Goal: Task Accomplishment & Management: Use online tool/utility

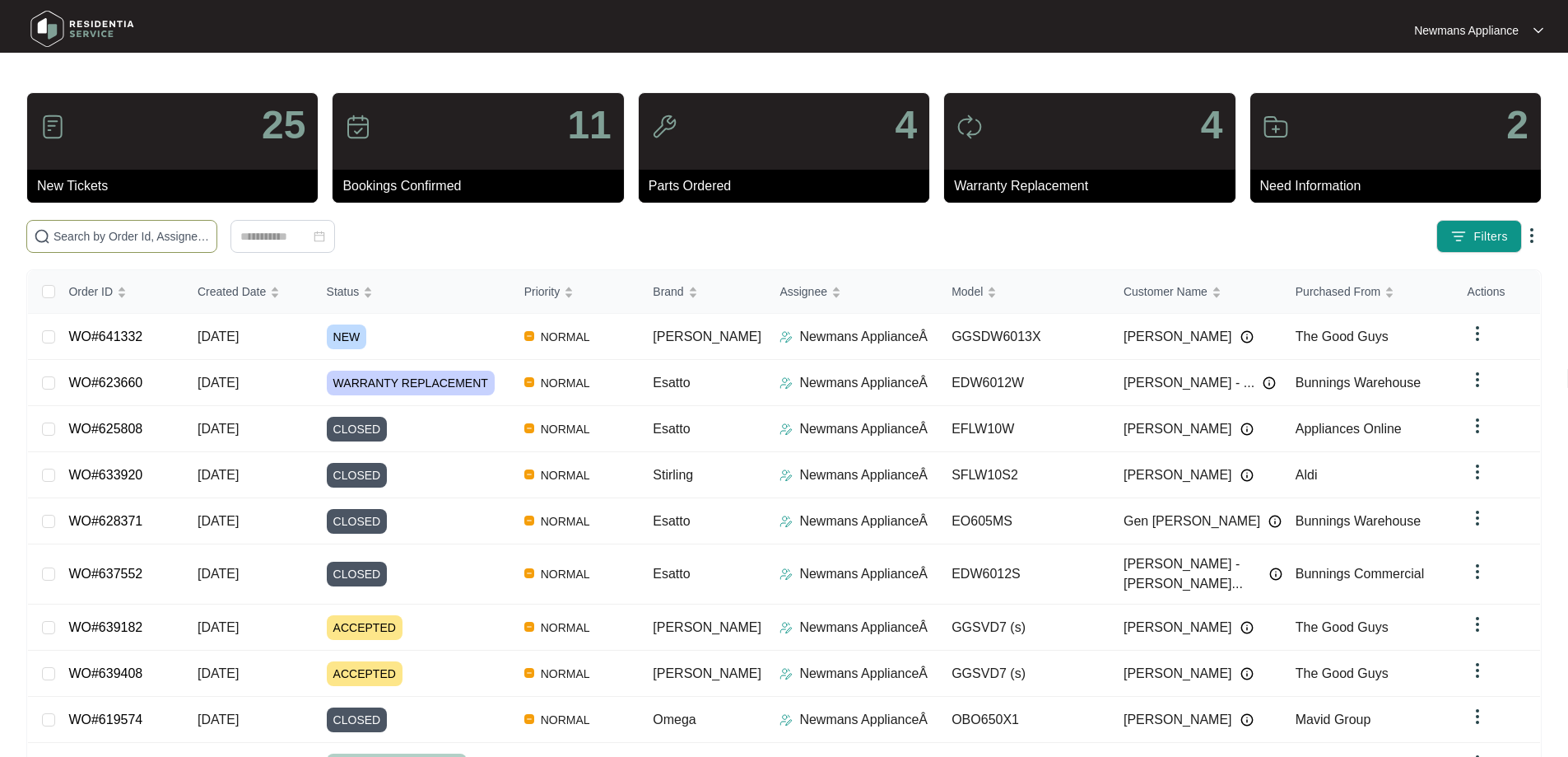
click at [218, 220] on span at bounding box center [122, 237] width 191 height 33
paste input "641332"
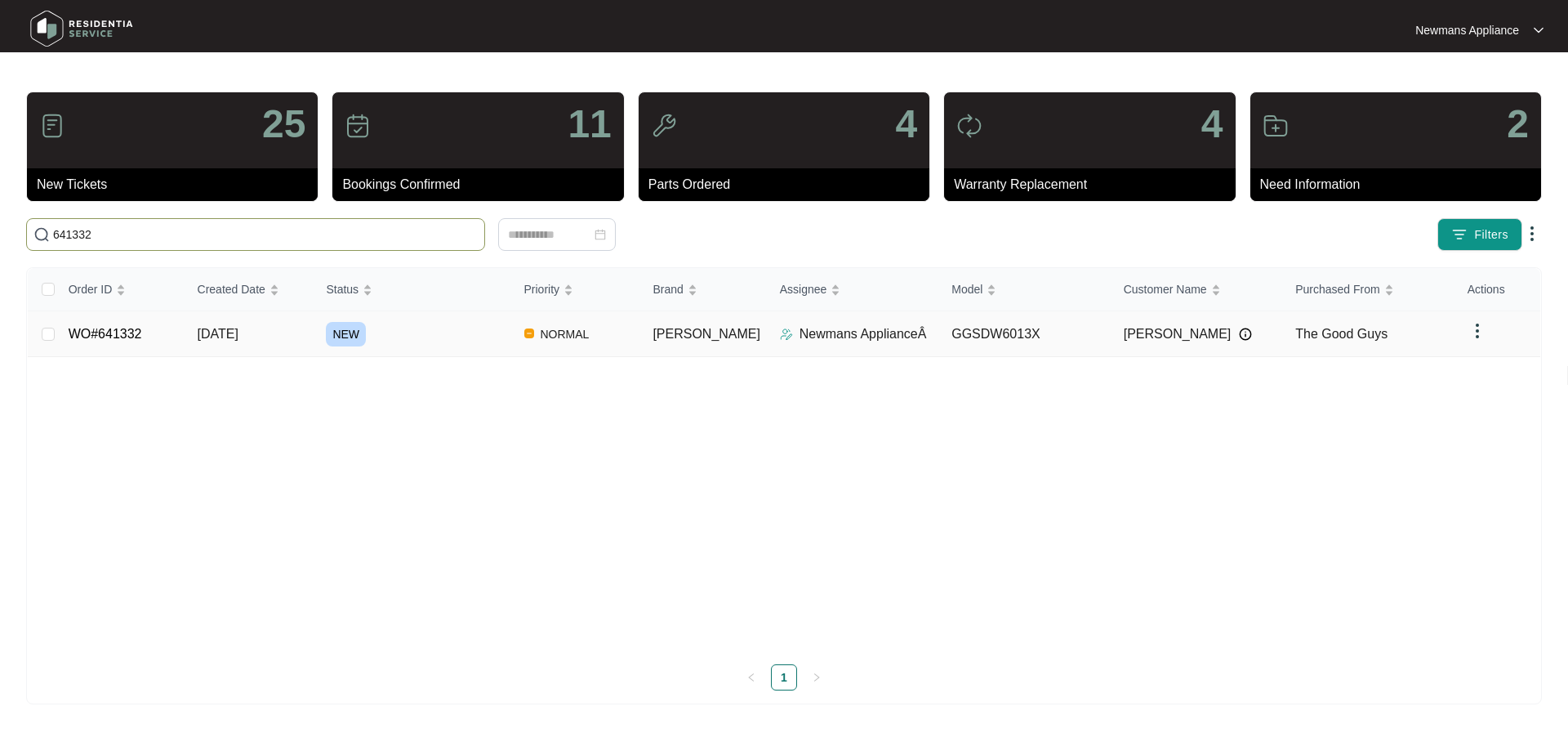
type input "641332"
click at [227, 329] on span "[DATE]" at bounding box center [218, 333] width 41 height 14
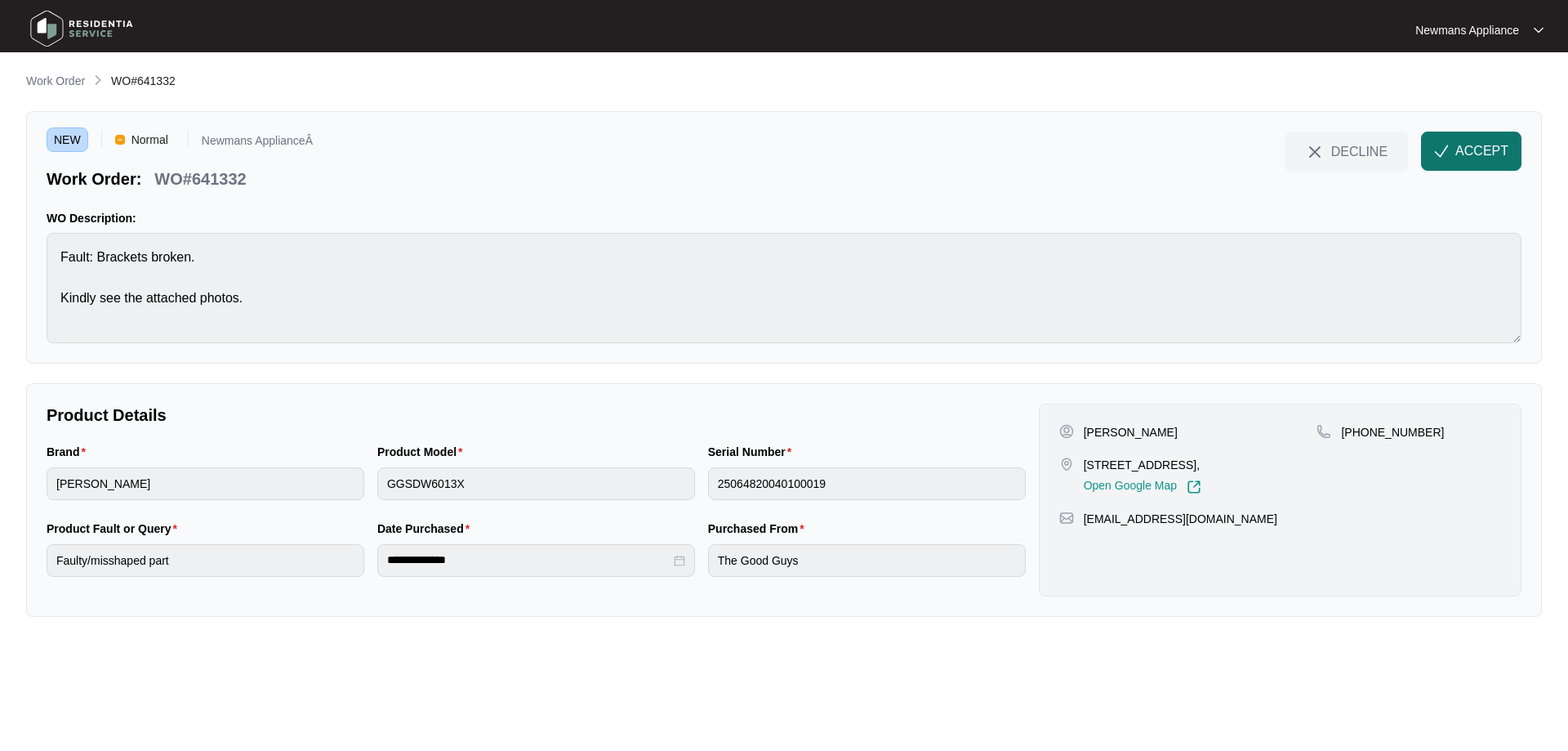
click at [1467, 151] on span "ACCEPT" at bounding box center [1482, 151] width 53 height 20
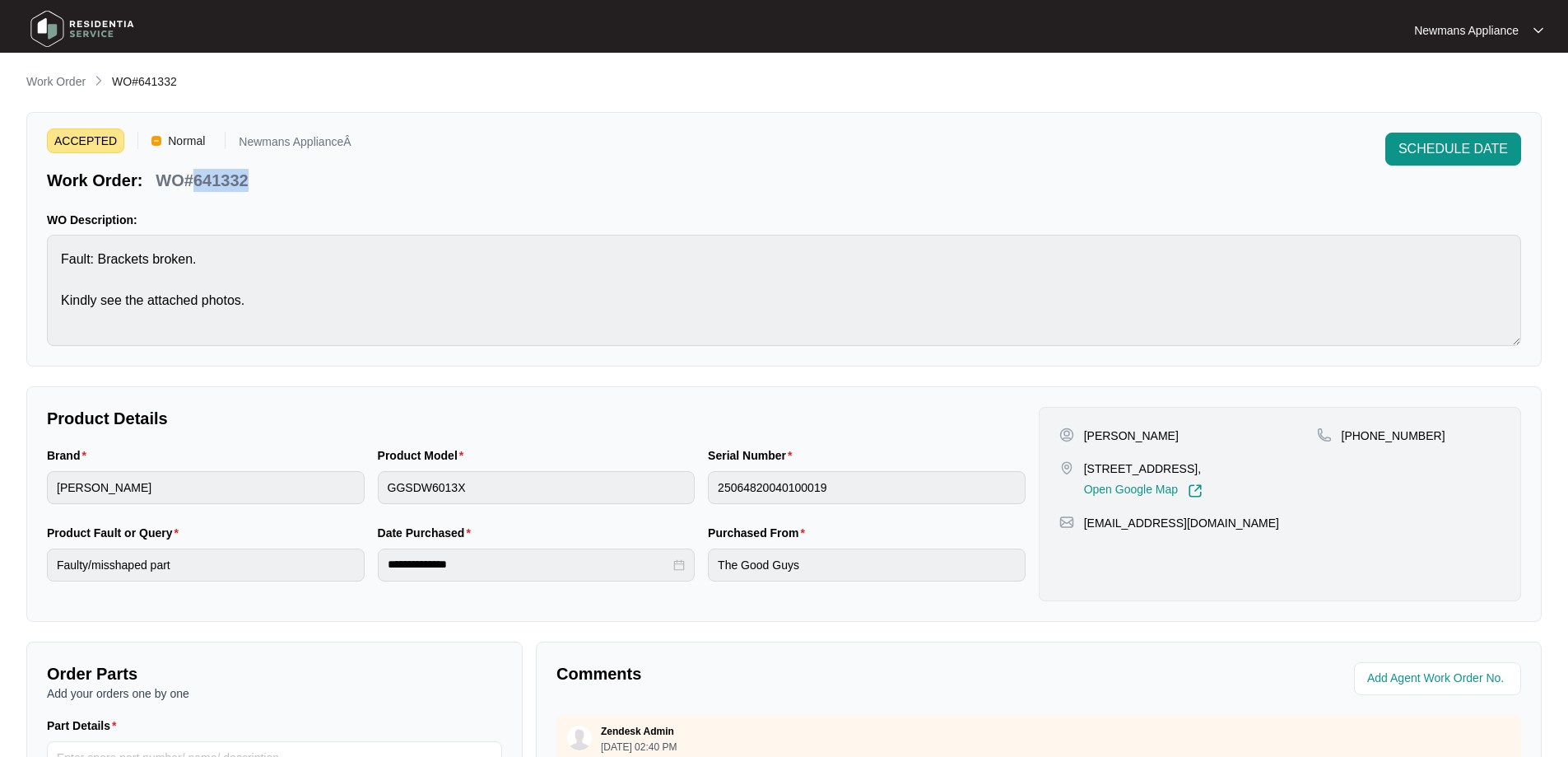
drag, startPoint x: 197, startPoint y: 179, endPoint x: 258, endPoint y: 179, distance: 61.0
click at [258, 179] on div "Work Order: WO#641332" at bounding box center [200, 177] width 305 height 29
copy p "641332"
drag, startPoint x: 1086, startPoint y: 470, endPoint x: 1191, endPoint y: 467, distance: 105.0
click at [1191, 467] on p "[STREET_ADDRESS]," at bounding box center [1143, 468] width 119 height 16
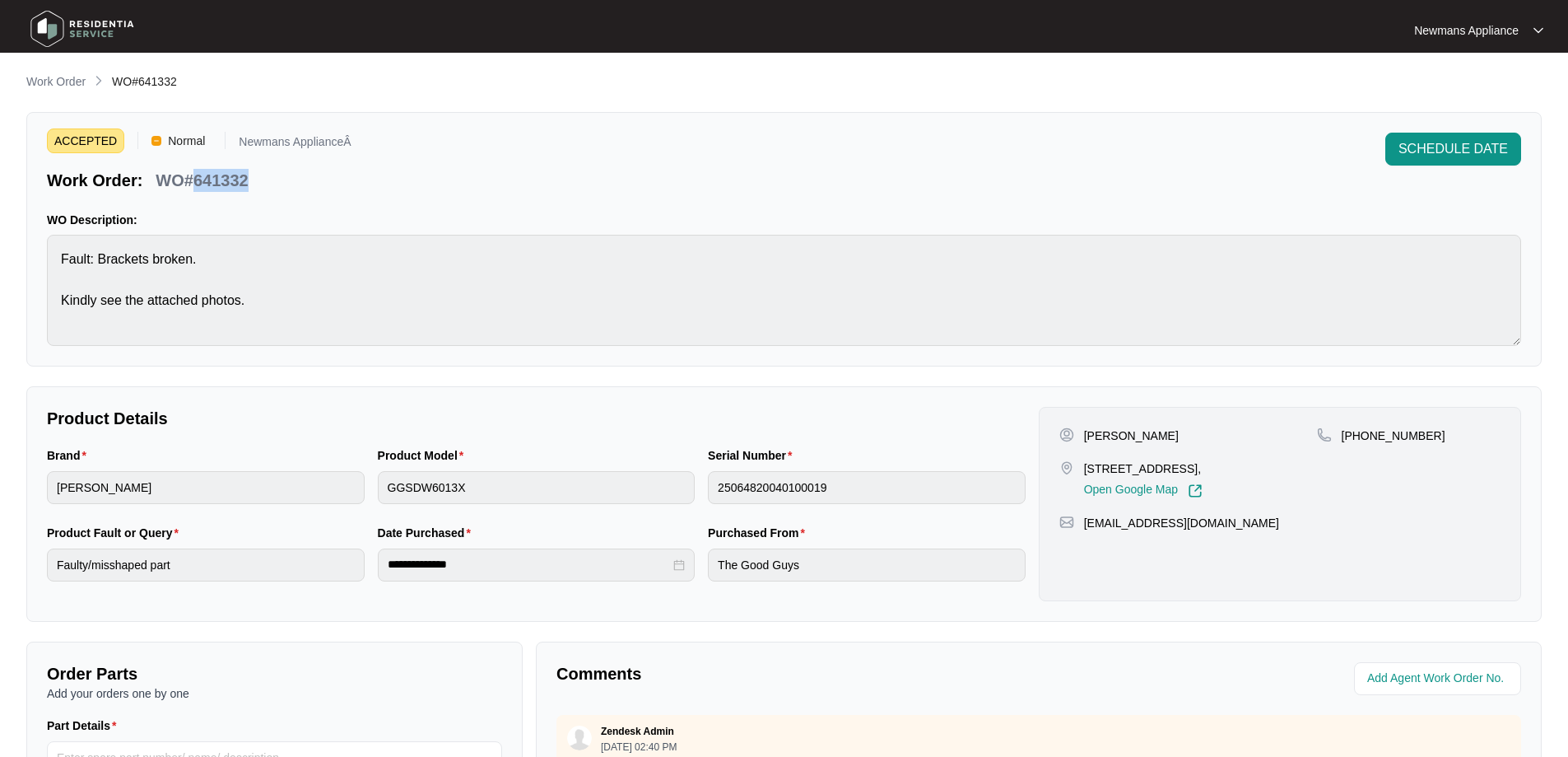
copy p "3901/05 [GEOGRAPHIC_DATA]"
click at [1154, 466] on p "[STREET_ADDRESS]," at bounding box center [1143, 468] width 119 height 16
drag, startPoint x: 1083, startPoint y: 469, endPoint x: 1222, endPoint y: 465, distance: 139.1
click at [1203, 465] on p "[STREET_ADDRESS]," at bounding box center [1143, 468] width 119 height 16
copy p "3901/[GEOGRAPHIC_DATA]"
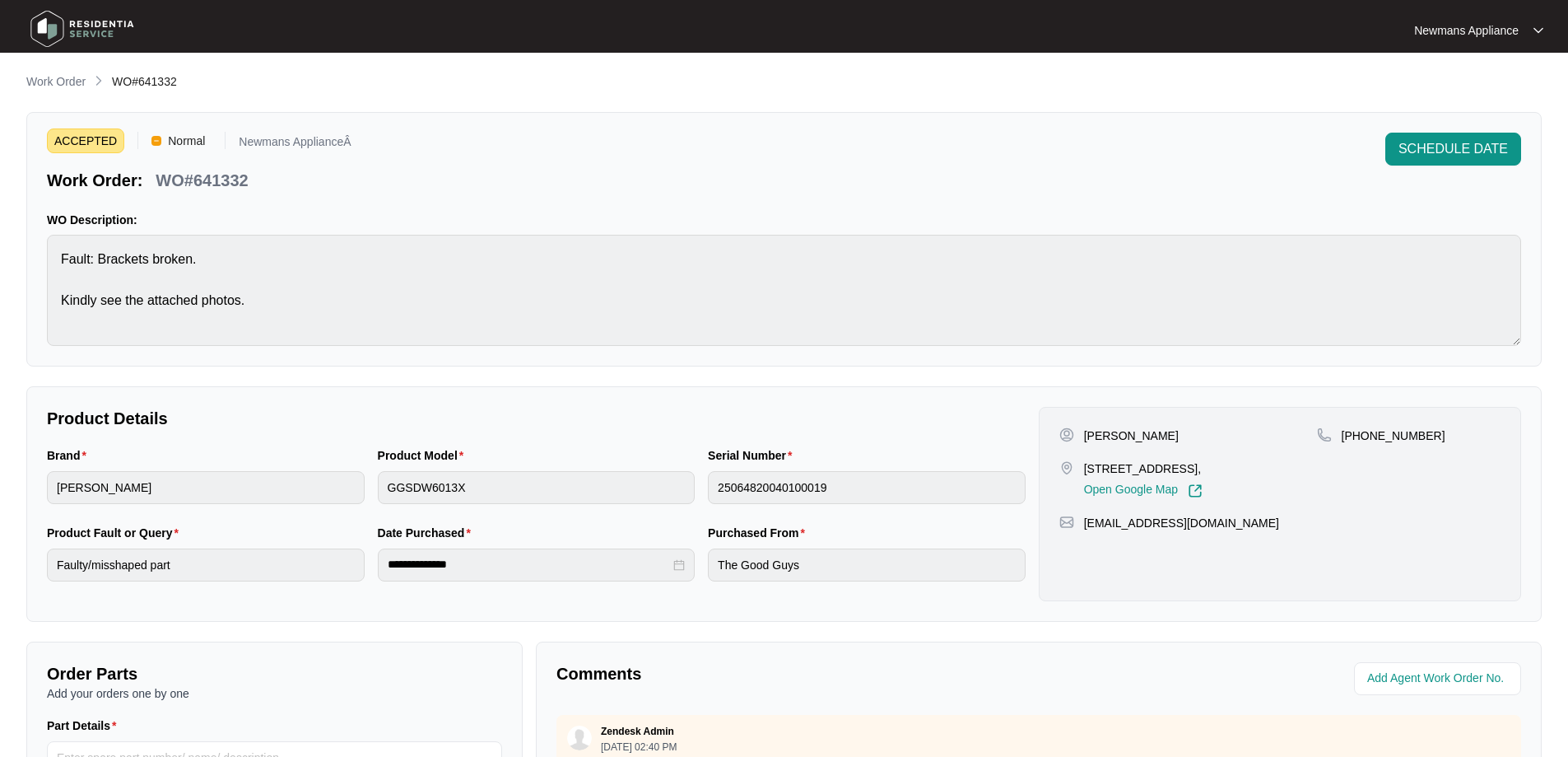
click at [1134, 436] on p "[PERSON_NAME]" at bounding box center [1131, 435] width 95 height 16
copy p "[PERSON_NAME]"
click at [1087, 434] on p "[PERSON_NAME]" at bounding box center [1131, 435] width 95 height 16
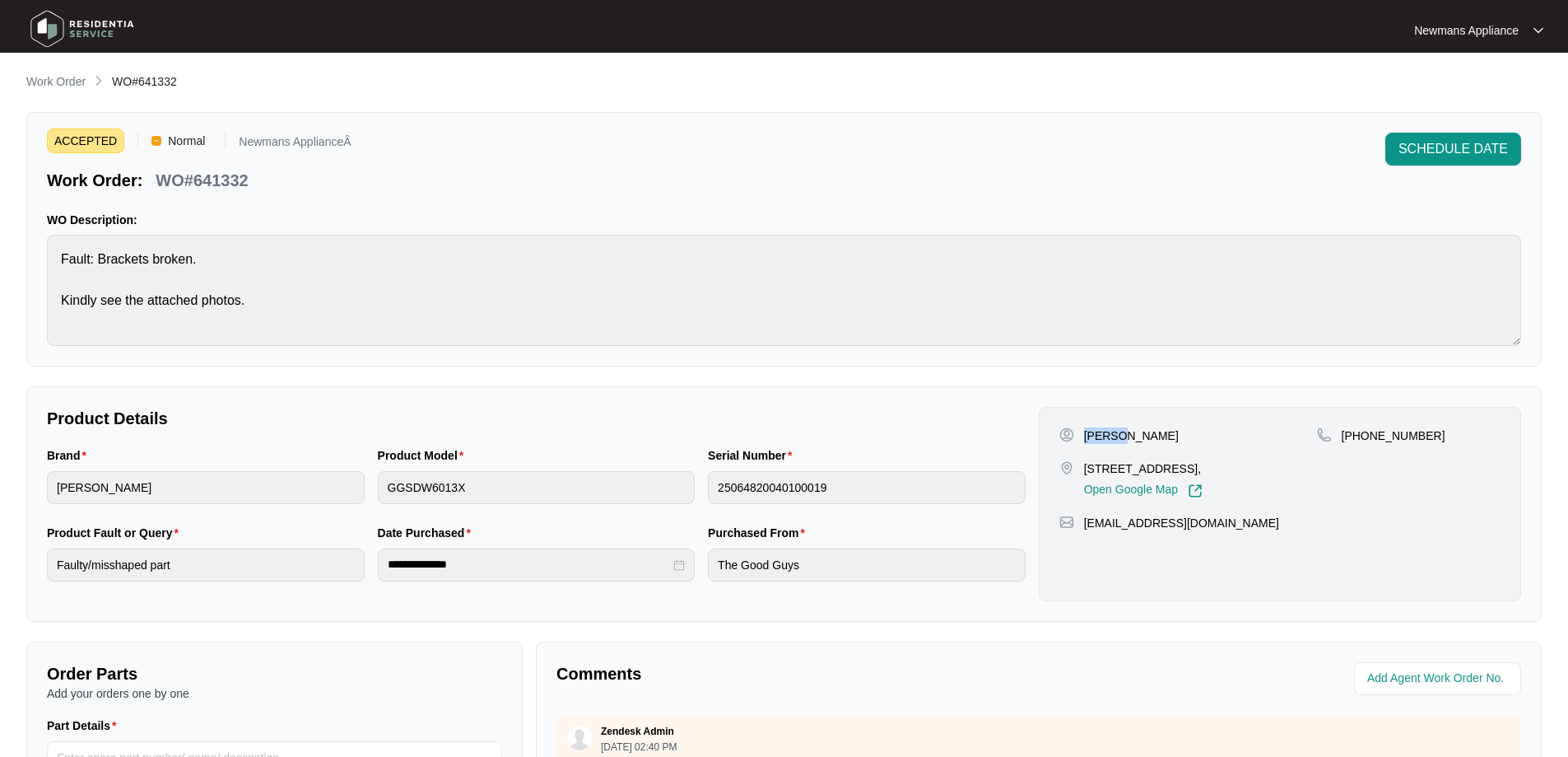
copy p "[PERSON_NAME]"
drag, startPoint x: 1229, startPoint y: 468, endPoint x: 1311, endPoint y: 465, distance: 82.1
click at [1203, 465] on p "[STREET_ADDRESS]," at bounding box center [1143, 468] width 119 height 16
copy p "Biggera Waters"
drag, startPoint x: 1429, startPoint y: 439, endPoint x: 1362, endPoint y: 440, distance: 67.0
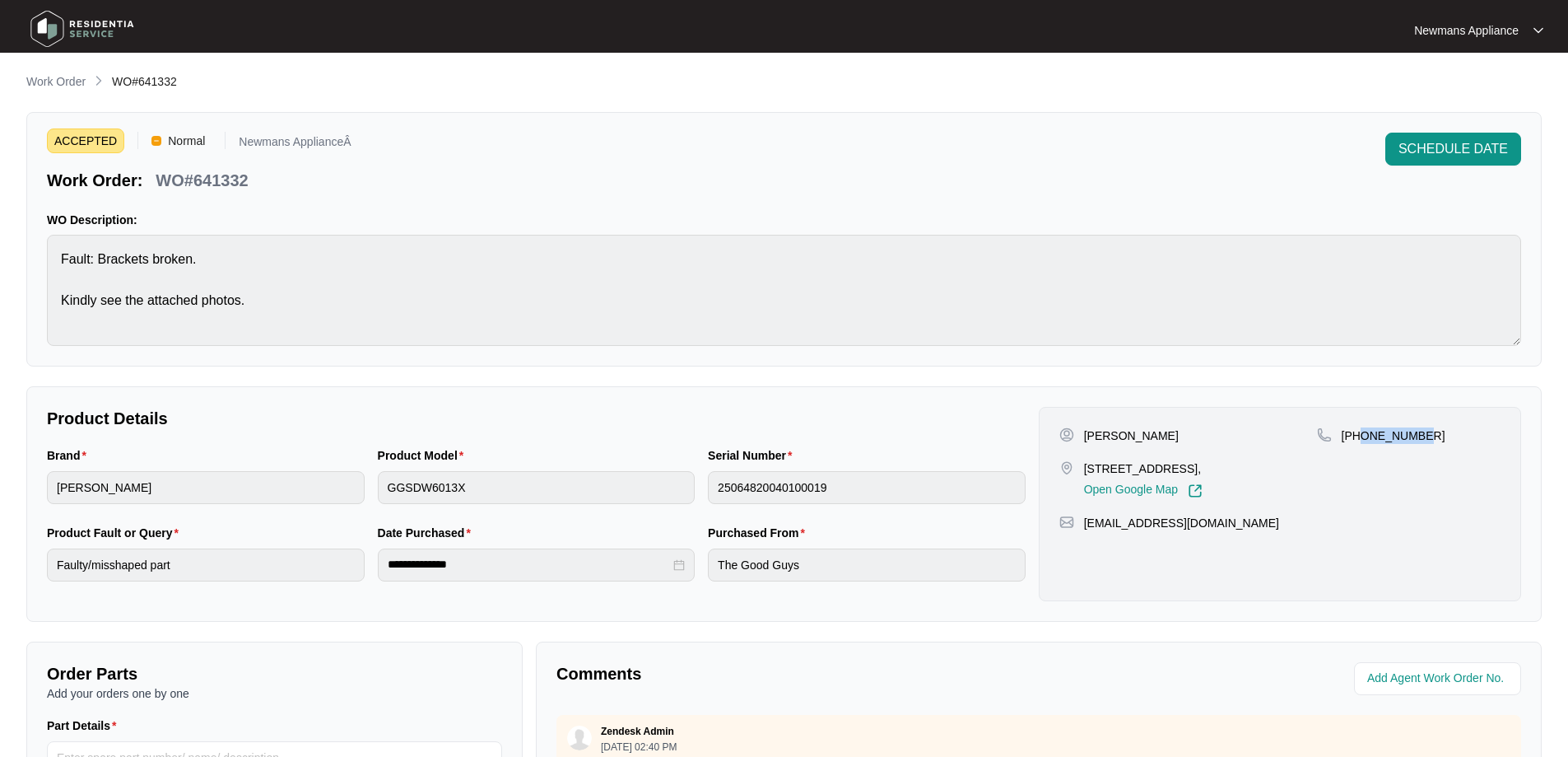
click at [1362, 440] on div "[PHONE_NUMBER]" at bounding box center [1409, 435] width 184 height 16
copy p "490342175"
drag, startPoint x: 1297, startPoint y: 539, endPoint x: 1086, endPoint y: 540, distance: 211.0
click at [1086, 531] on div "[EMAIL_ADDRESS][DOMAIN_NAME]" at bounding box center [1279, 523] width 441 height 16
copy p "[EMAIL_ADDRESS][DOMAIN_NAME]"
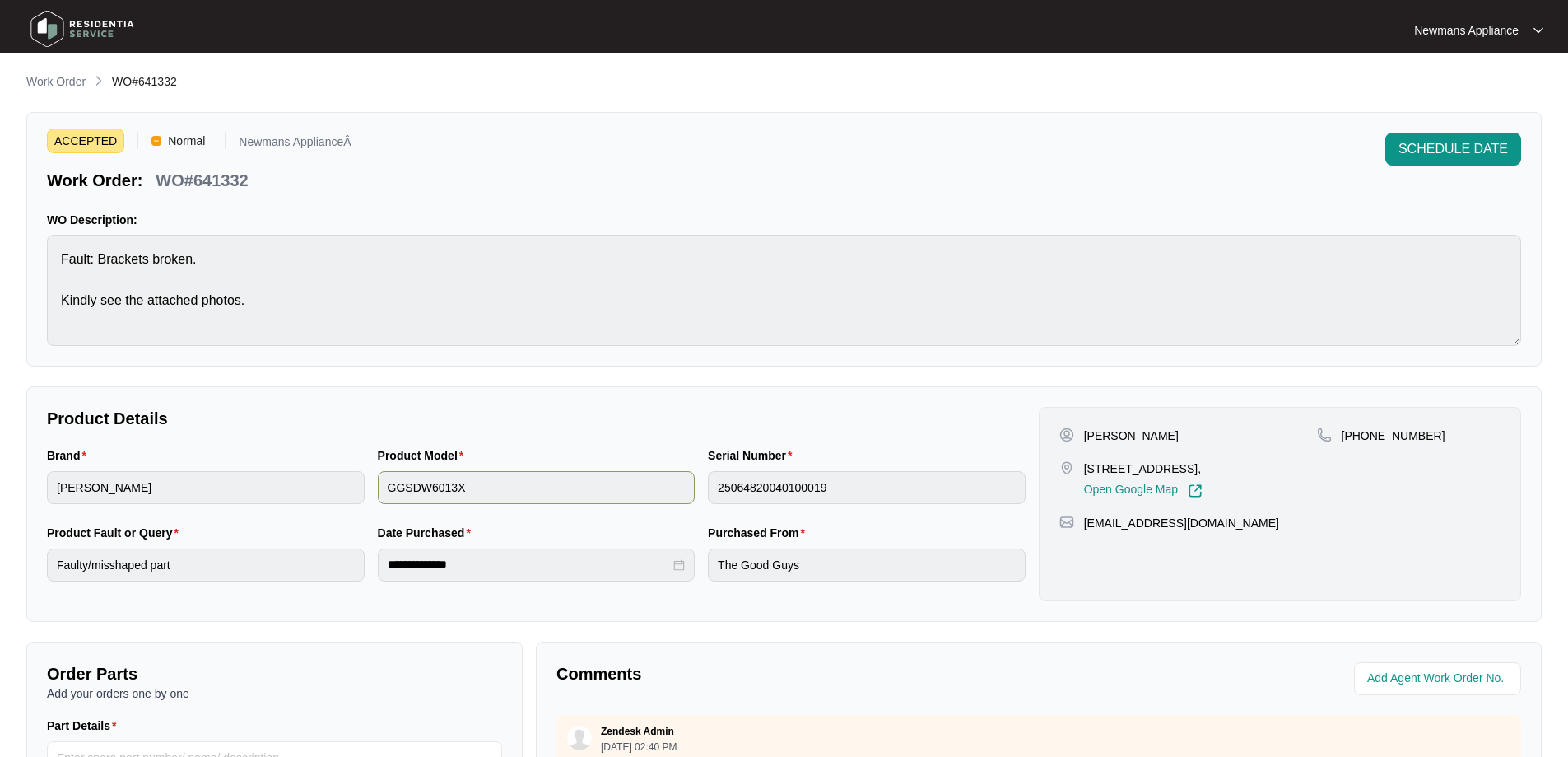
click at [691, 490] on div "Brand [PERSON_NAME] Product Model GGSDW6013X Serial Number 25064820040100019" at bounding box center [536, 485] width 992 height 78
click at [319, 567] on div "**********" at bounding box center [536, 562] width 992 height 78
click at [707, 566] on div "Purchased From The Good Guys" at bounding box center [866, 562] width 331 height 78
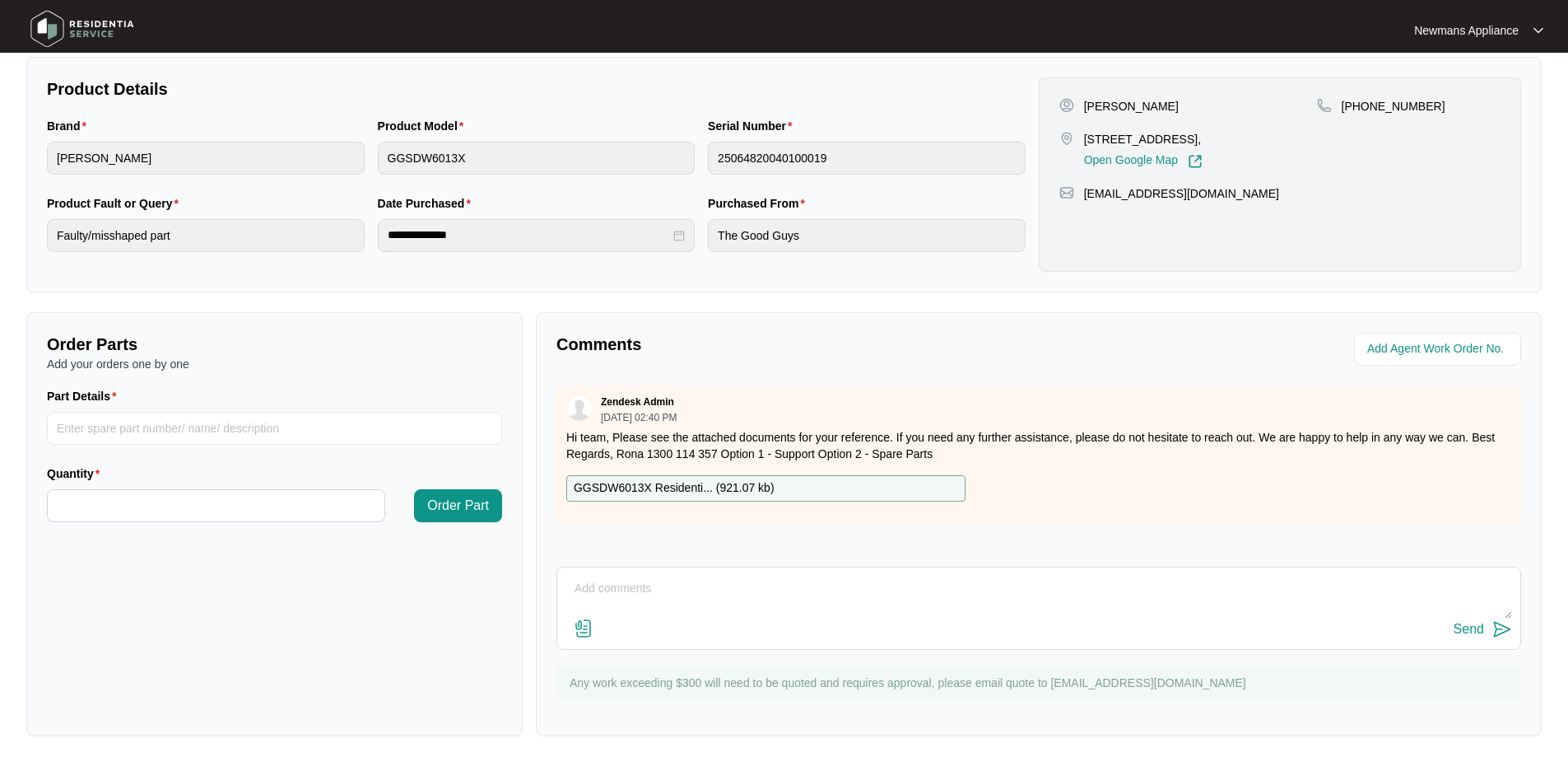
scroll to position [336, 0]
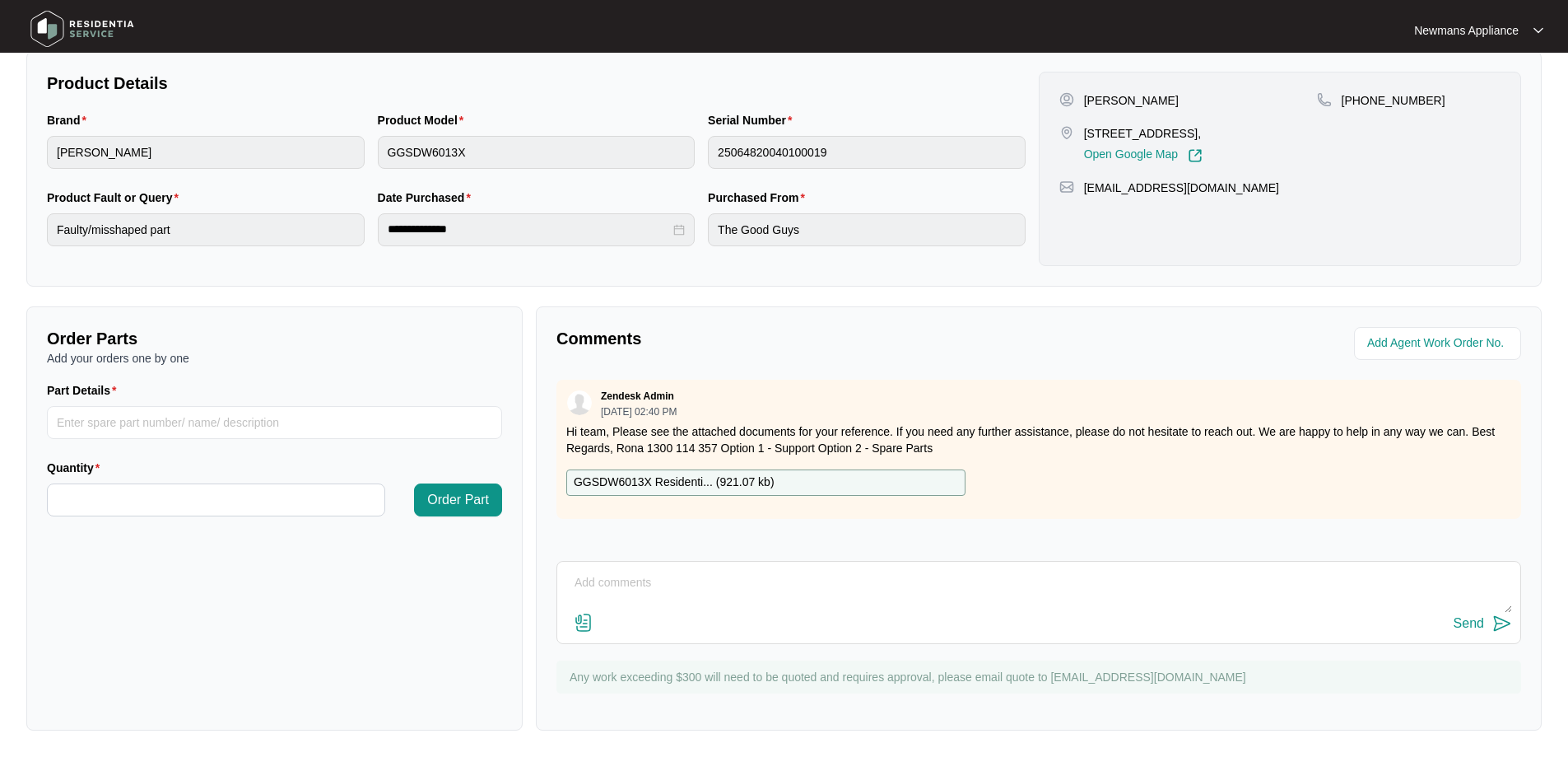
click at [628, 487] on p "GGSDW6013X Residenti... ( 921.07 kb )" at bounding box center [674, 482] width 201 height 18
click at [677, 677] on p "Any work exceeding $300 will need to be quoted and requires approval, please em…" at bounding box center [1041, 677] width 943 height 16
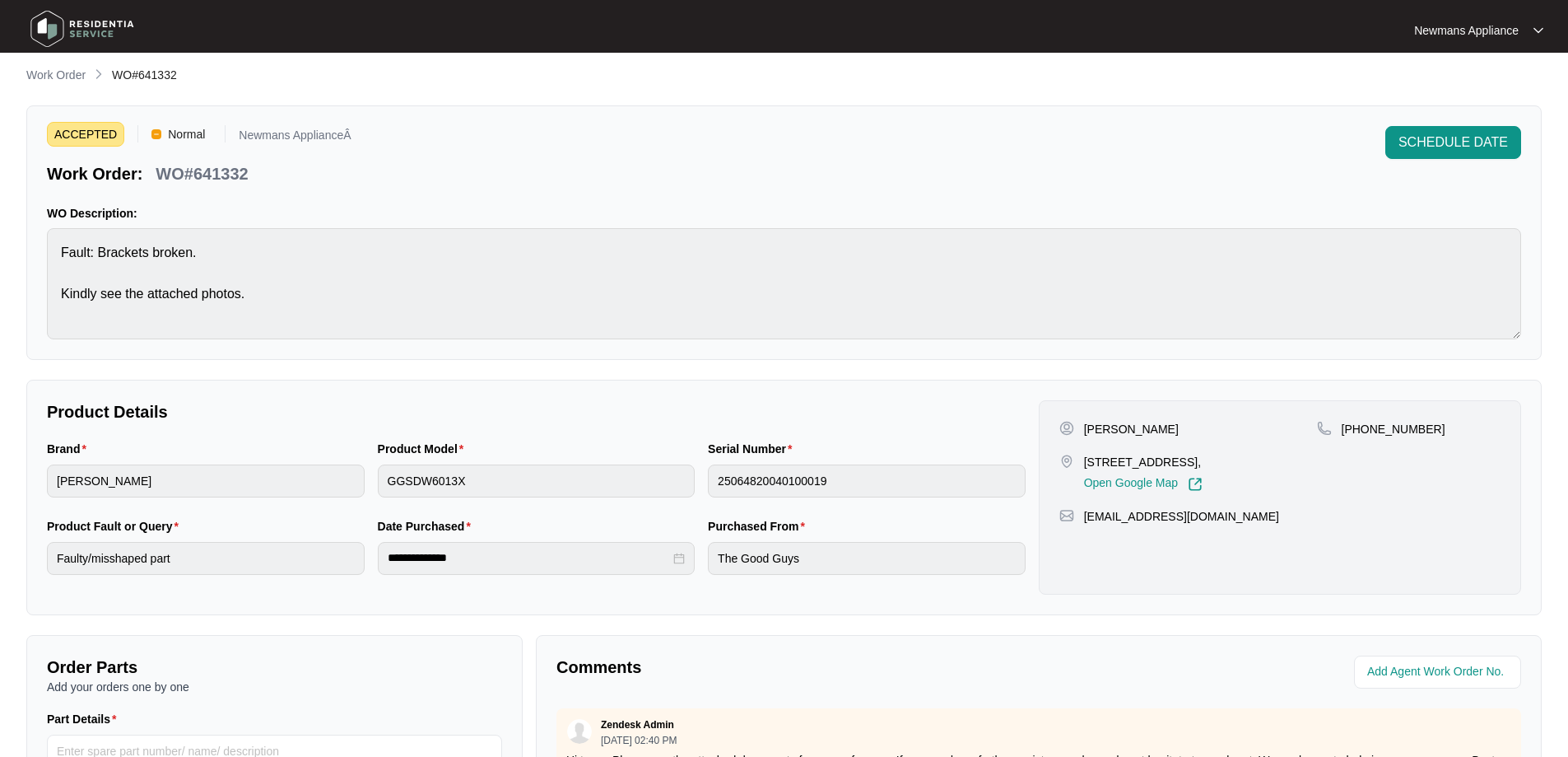
scroll to position [0, 0]
